Goal: Information Seeking & Learning: Learn about a topic

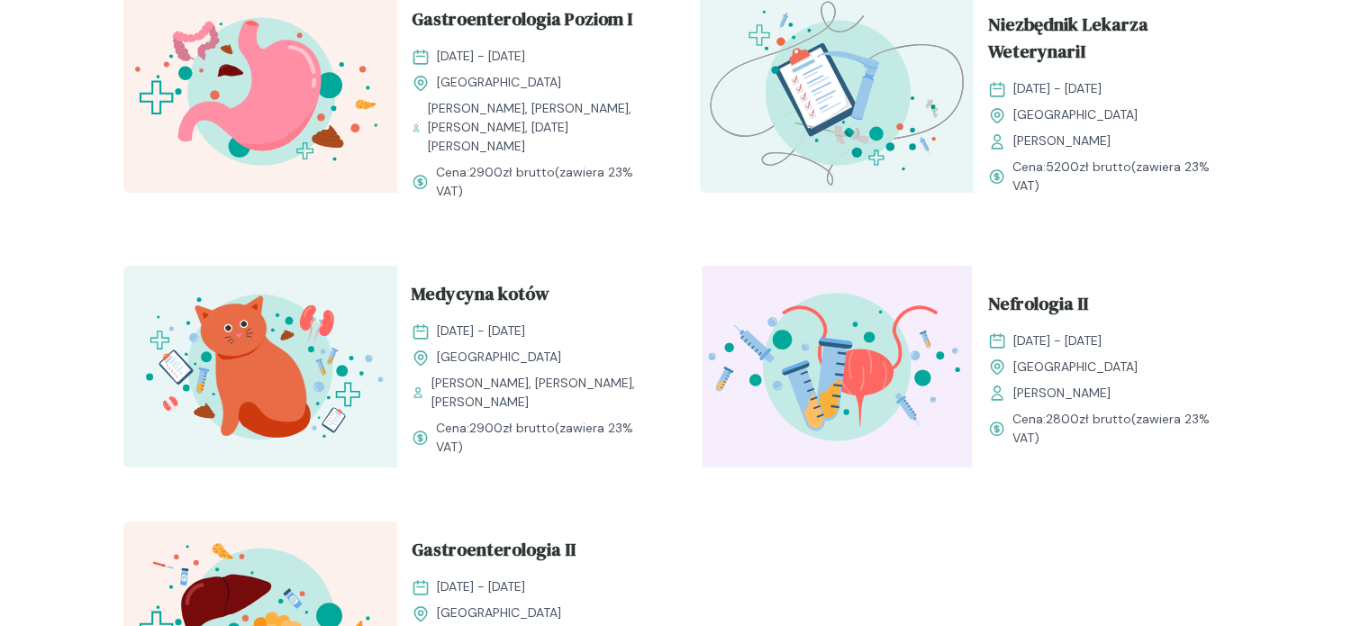
scroll to position [1982, 0]
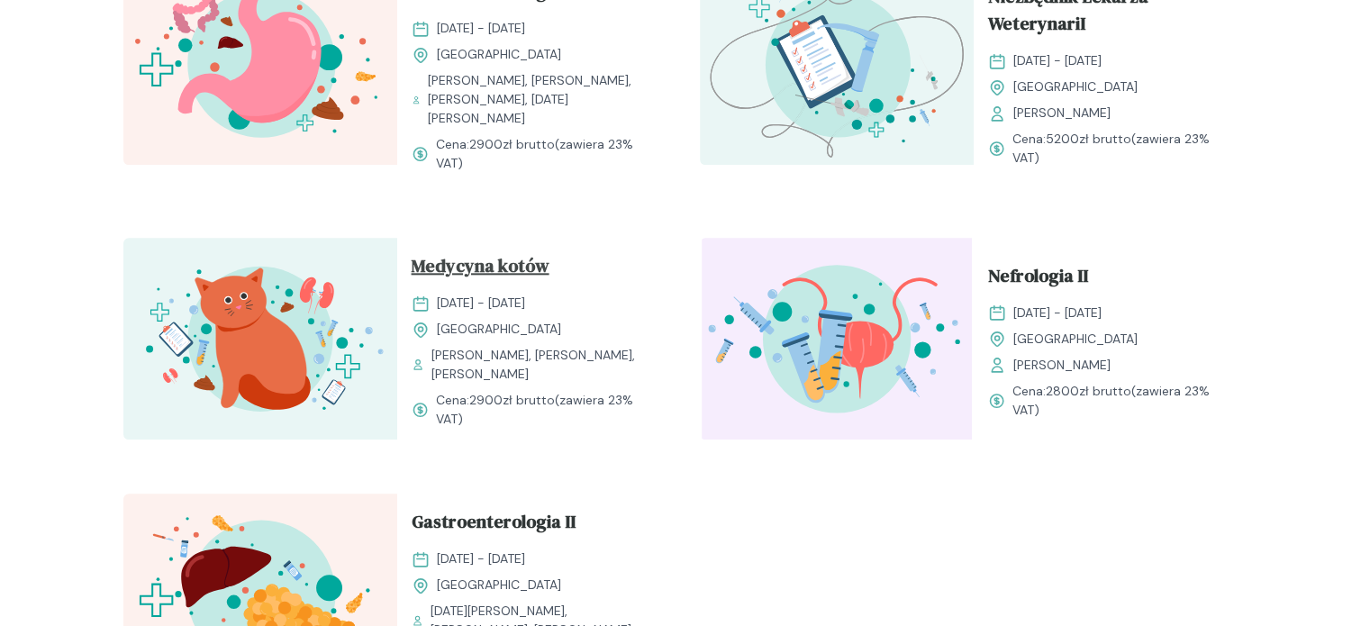
click at [511, 273] on span "Medycyna kotów" at bounding box center [481, 269] width 138 height 34
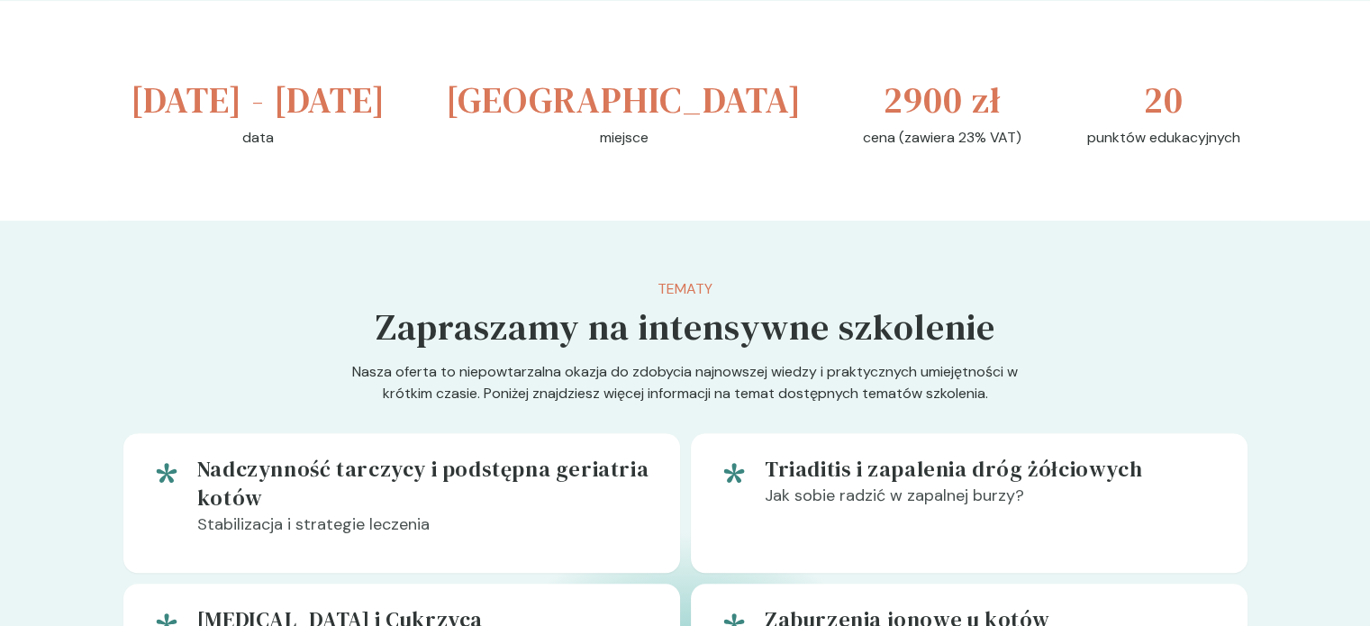
scroll to position [450, 0]
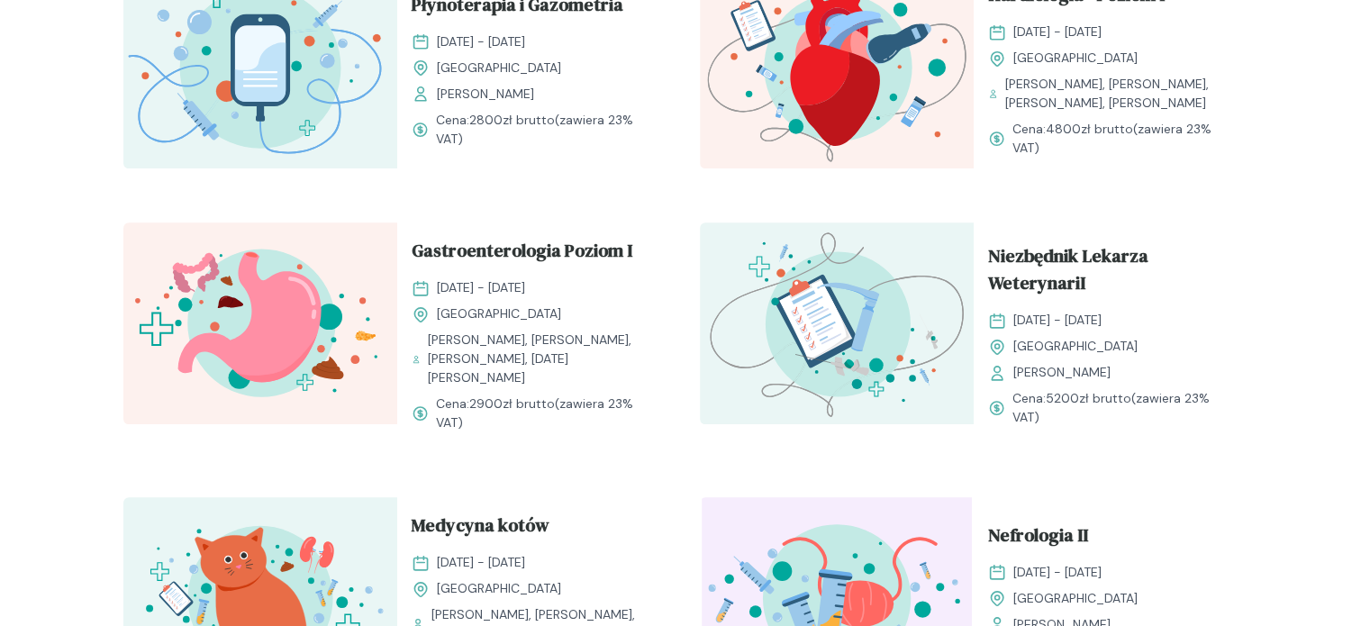
scroll to position [1531, 0]
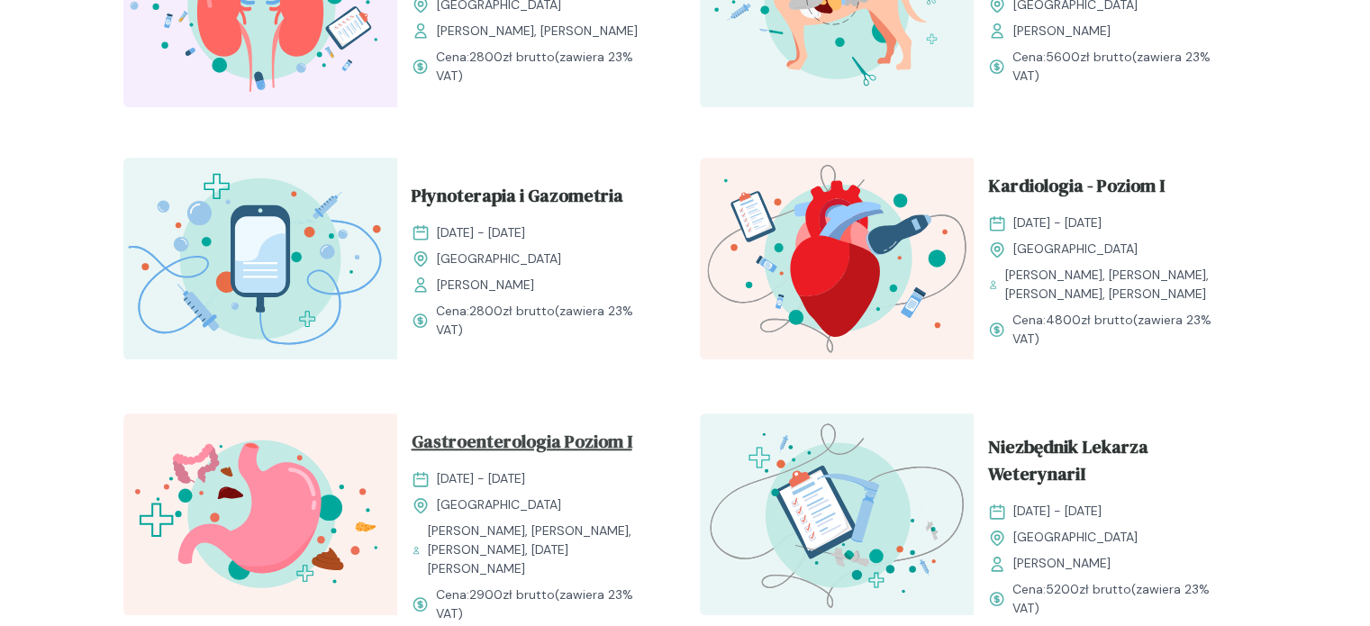
click at [582, 462] on span "Gastroenterologia Poziom I" at bounding box center [522, 445] width 221 height 34
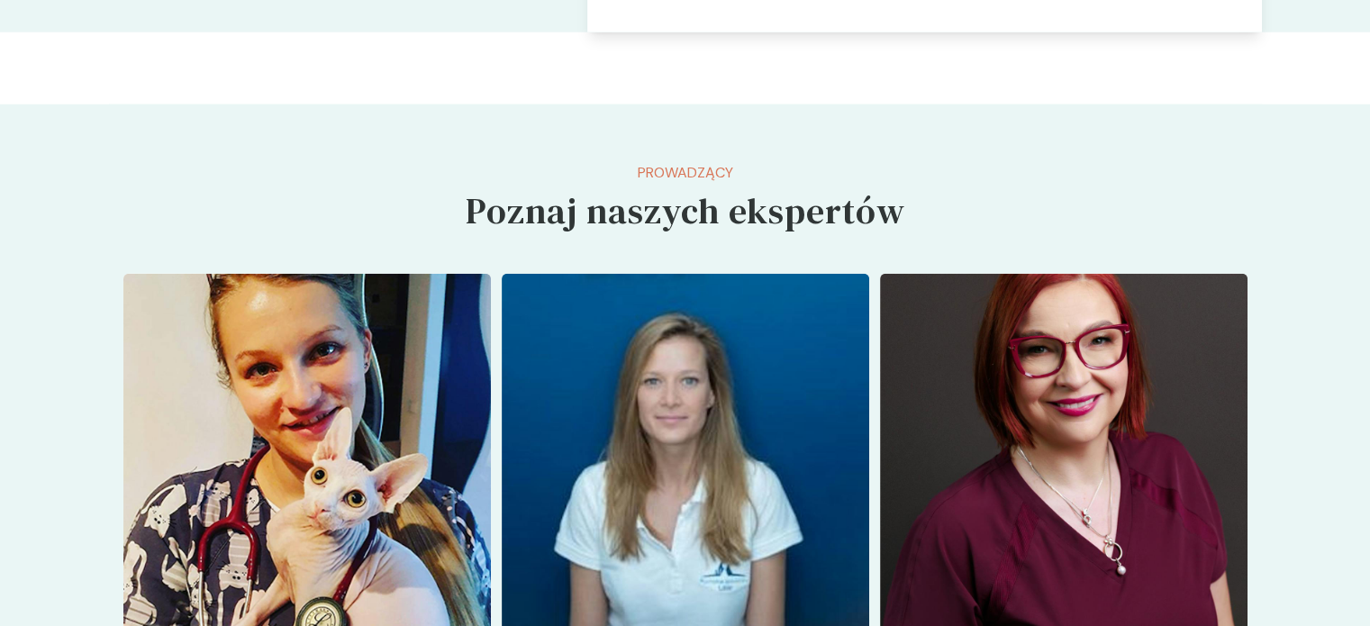
scroll to position [4955, 0]
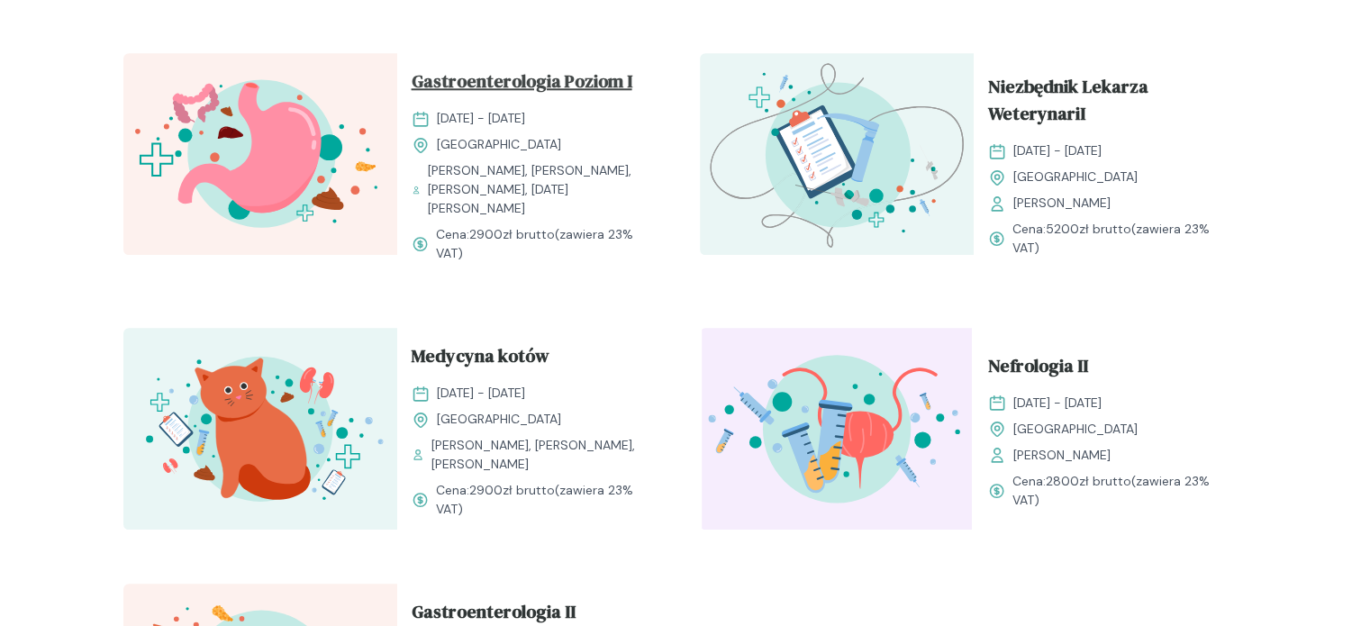
scroll to position [2162, 0]
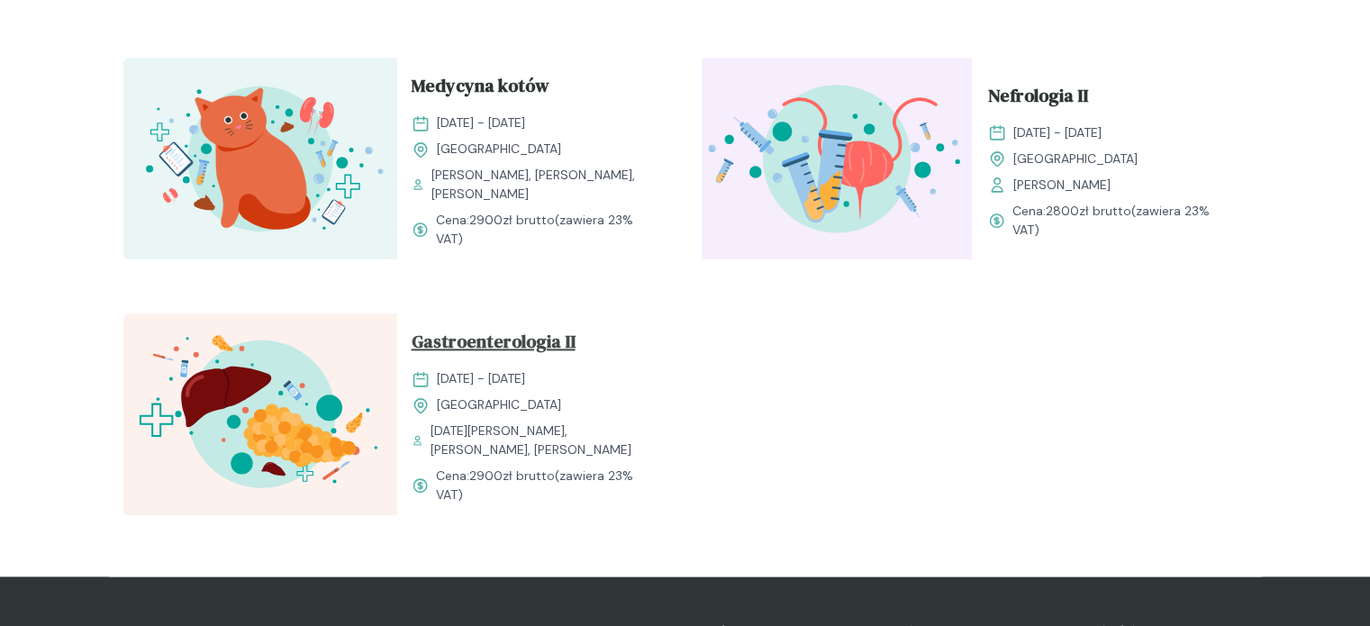
click at [531, 350] on span "Gastroenterologia II" at bounding box center [494, 345] width 164 height 34
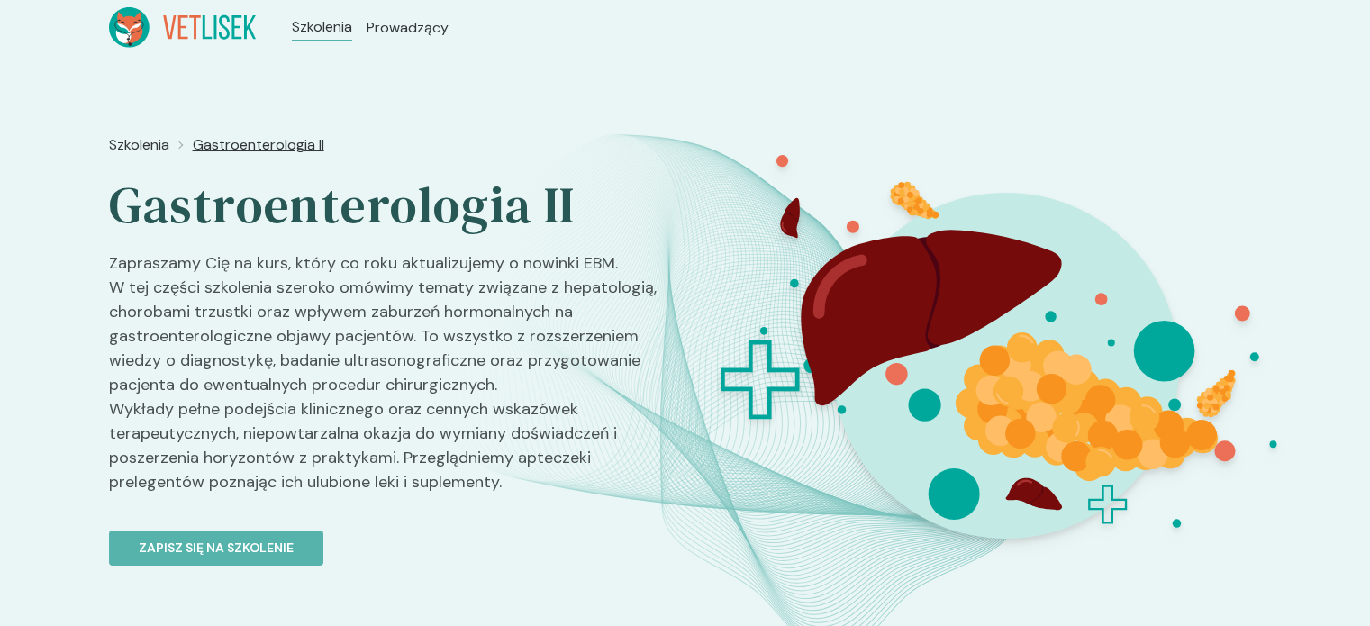
click at [263, 150] on span "Gastroenterologia II" at bounding box center [259, 145] width 132 height 22
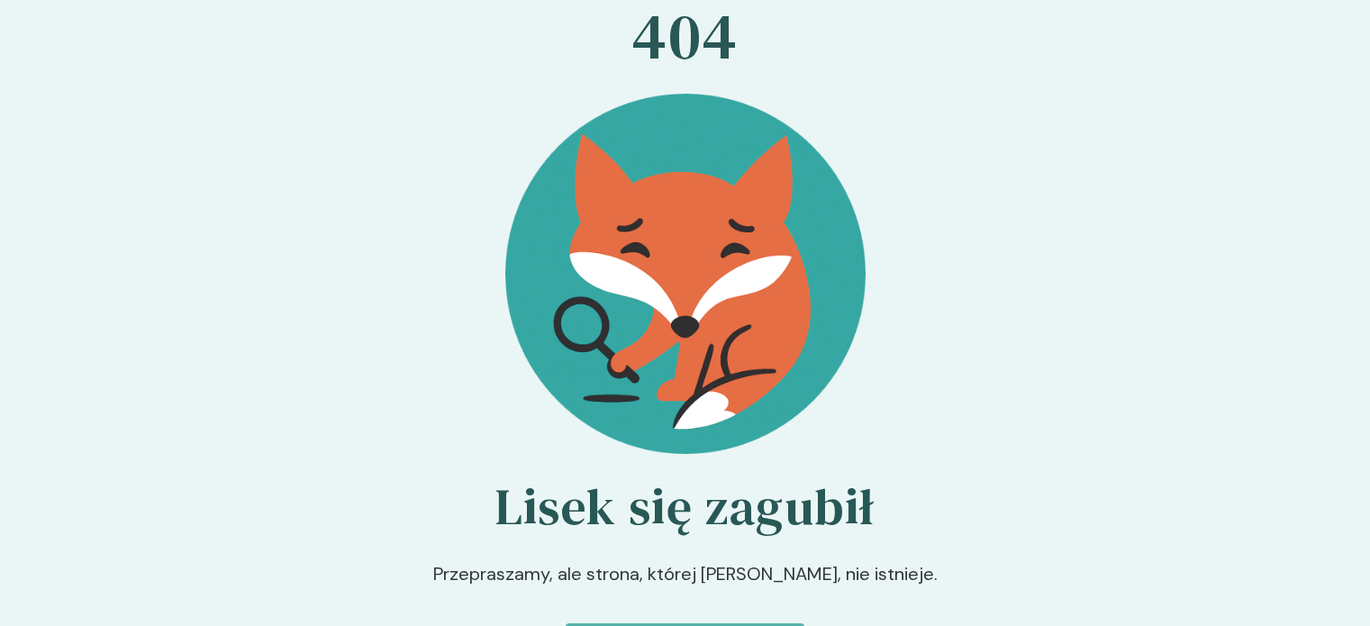
scroll to position [32, 0]
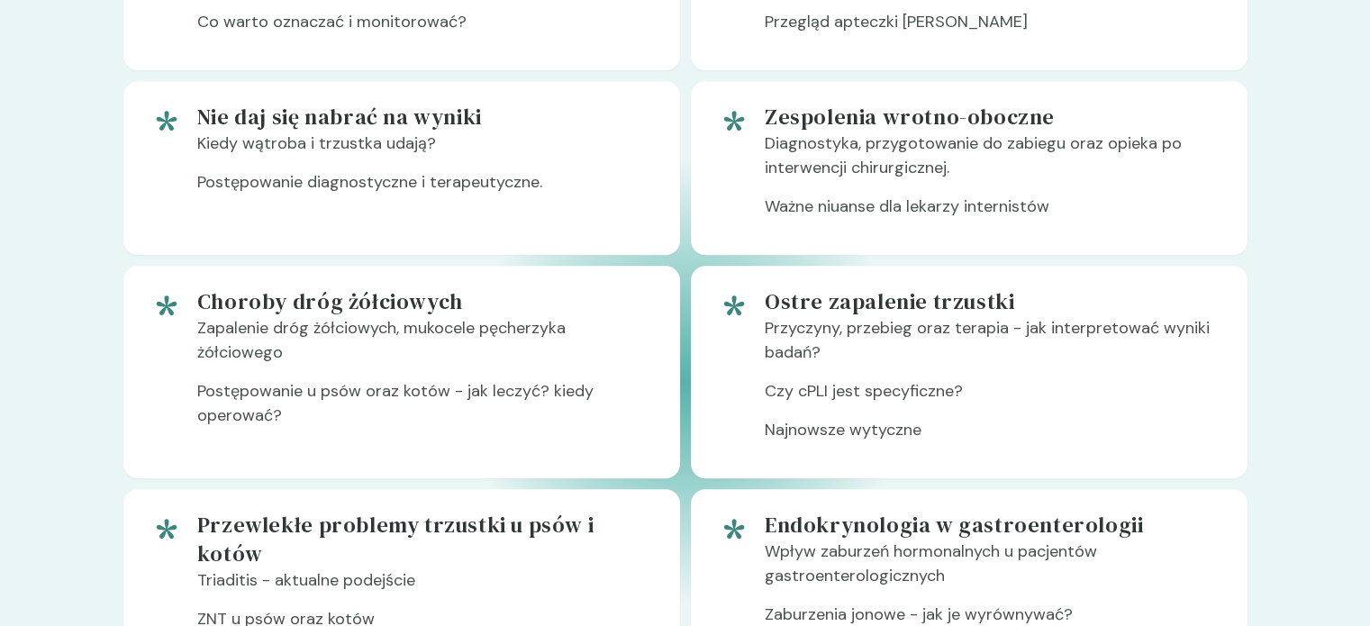
scroll to position [811, 0]
